Goal: Information Seeking & Learning: Understand process/instructions

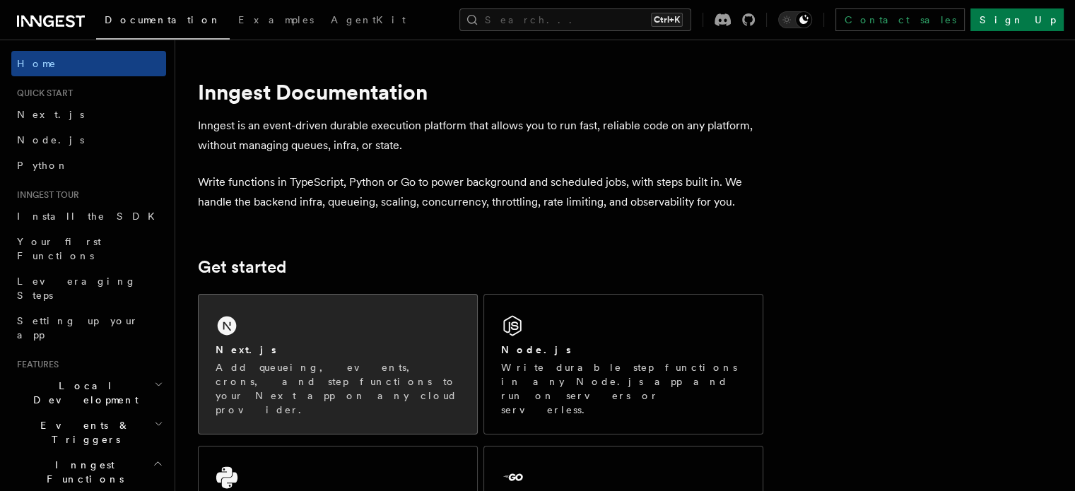
click at [399, 335] on div "Next.js Add queueing, events, crons, and step functions to your Next app on any…" at bounding box center [338, 364] width 279 height 139
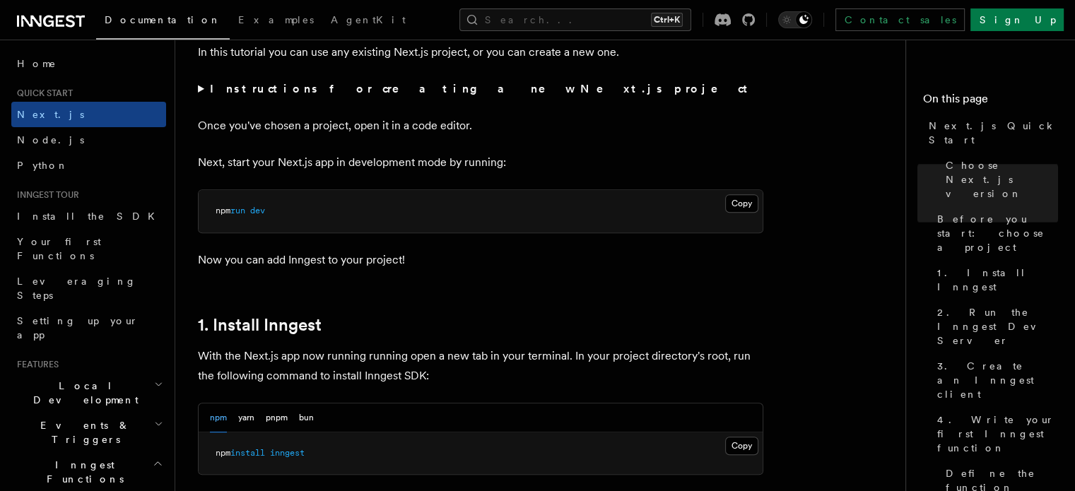
scroll to position [528, 0]
click at [754, 202] on button "Copy Copied" at bounding box center [741, 204] width 33 height 18
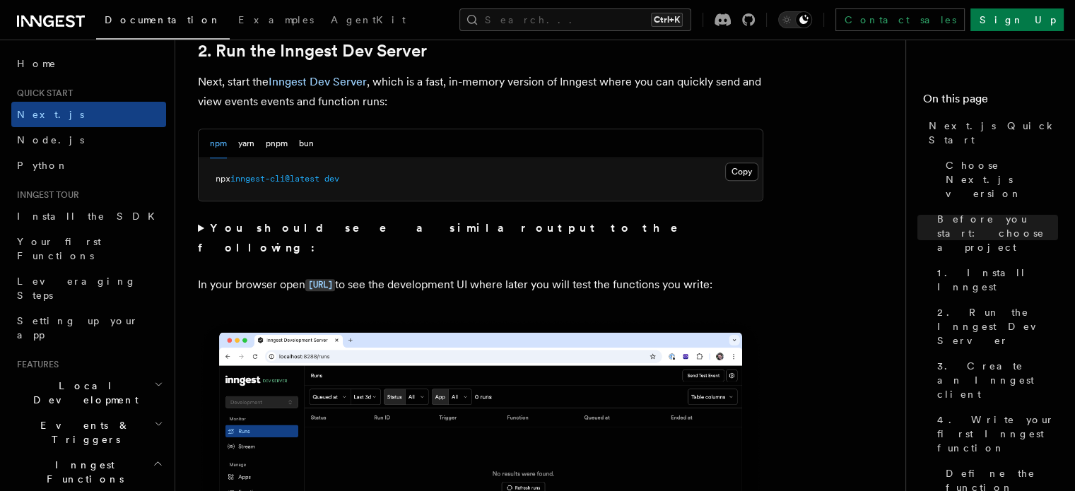
scroll to position [1004, 0]
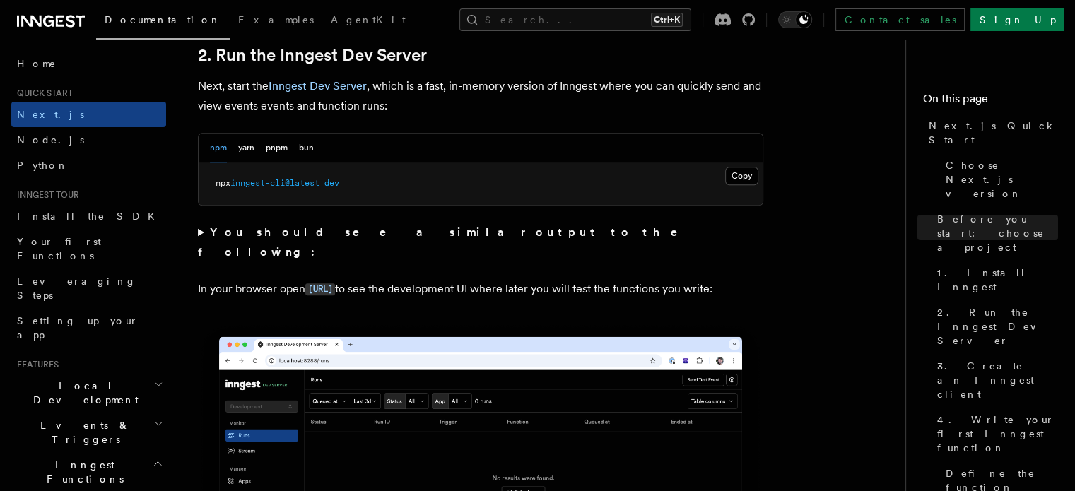
click at [399, 136] on div "npm yarn pnpm bun" at bounding box center [481, 148] width 564 height 29
click at [742, 174] on button "Copy Copied" at bounding box center [741, 176] width 33 height 18
